Goal: Task Accomplishment & Management: Use online tool/utility

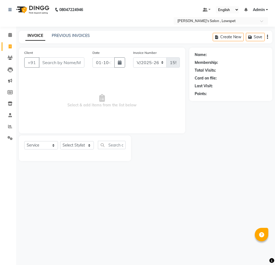
select select "8614"
select select "service"
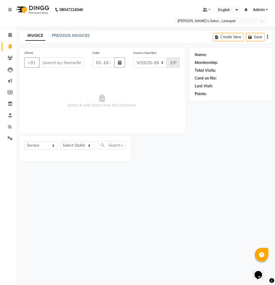
drag, startPoint x: 275, startPoint y: 199, endPoint x: 281, endPoint y: 197, distance: 6.1
click at [275, 197] on html "08047224946 Select Location × [PERSON_NAME]'s Salon , Lawspet Default Panel My …" at bounding box center [137, 142] width 275 height 285
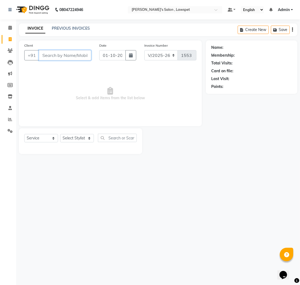
click at [69, 58] on input "Client" at bounding box center [65, 55] width 52 height 10
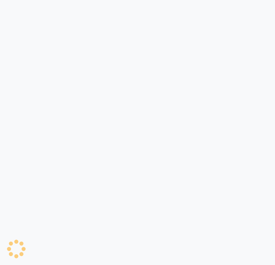
select select "service"
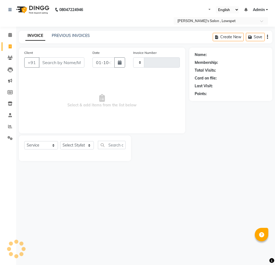
type input "1553"
select select "8614"
